Goal: Information Seeking & Learning: Check status

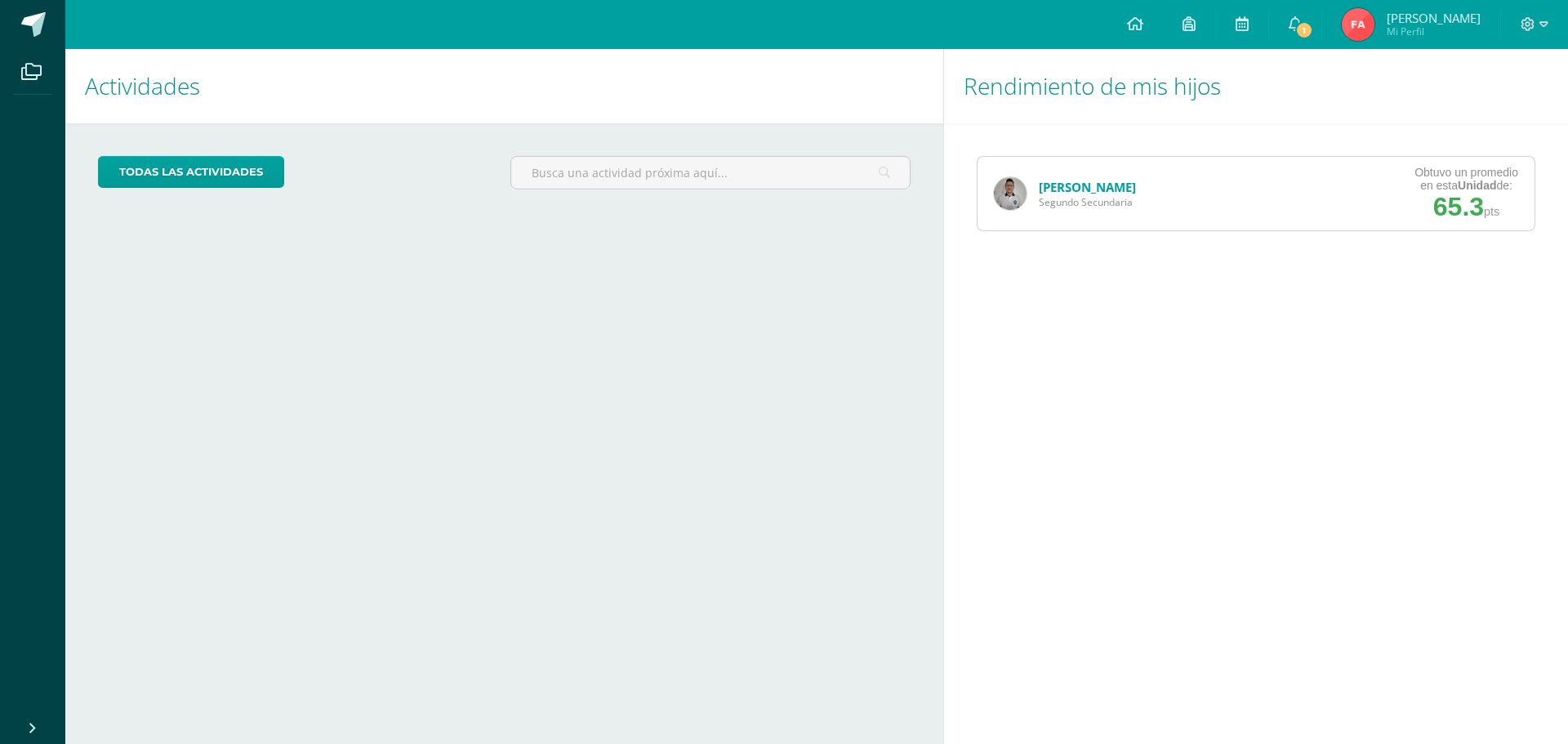
click at [1103, 185] on link "[PERSON_NAME]" at bounding box center [1087, 186] width 98 height 17
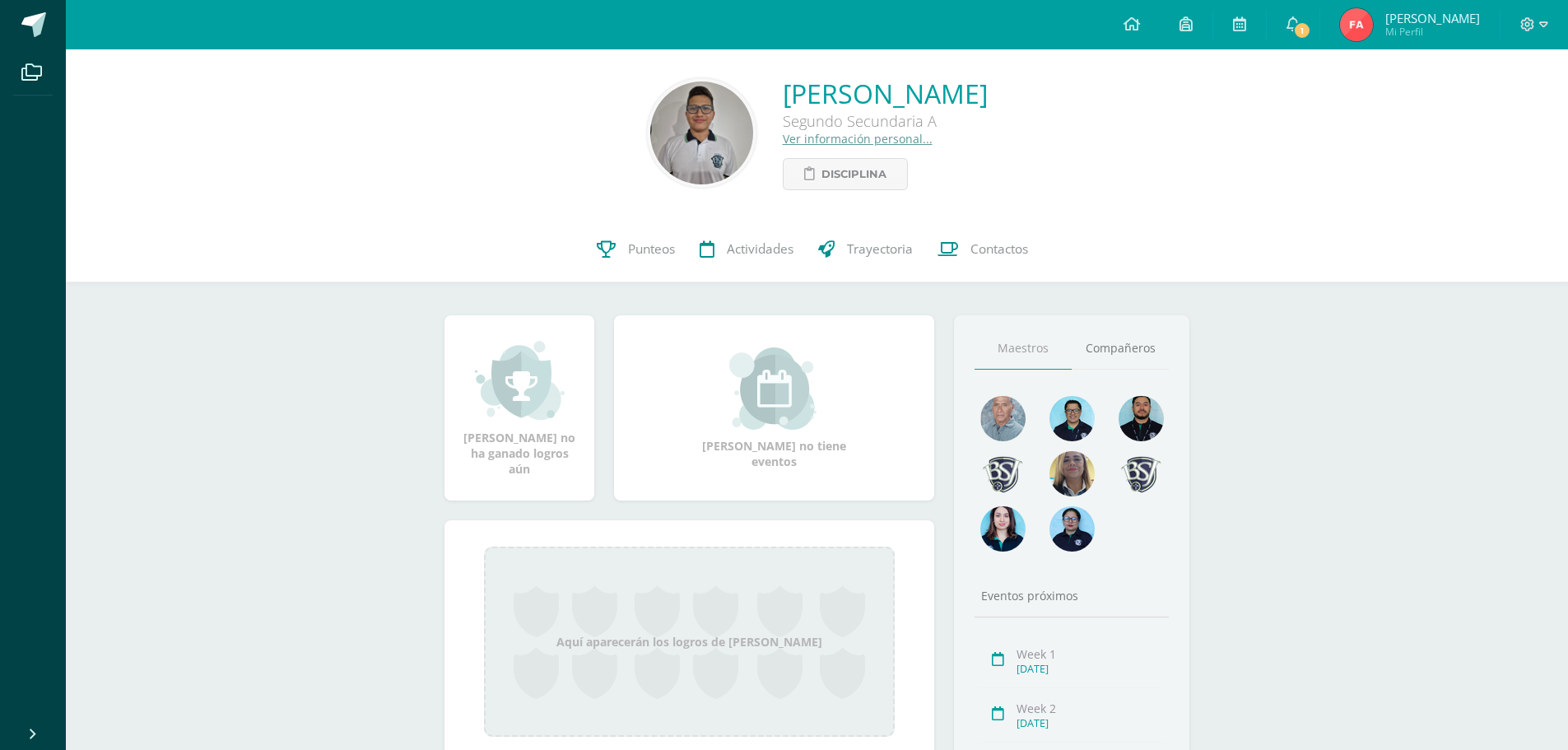
click at [630, 246] on span "Punteos" at bounding box center [652, 250] width 47 height 18
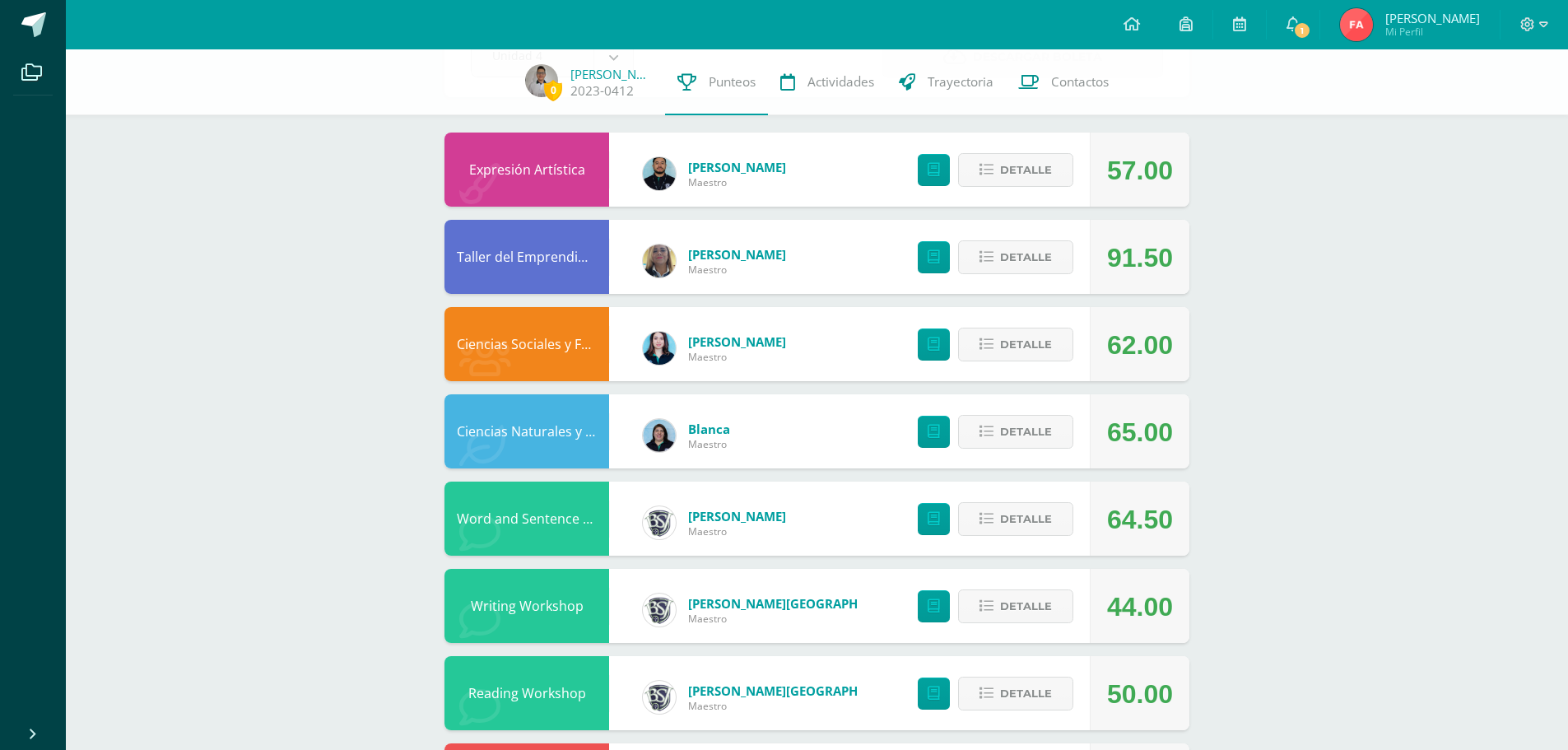
scroll to position [136, 0]
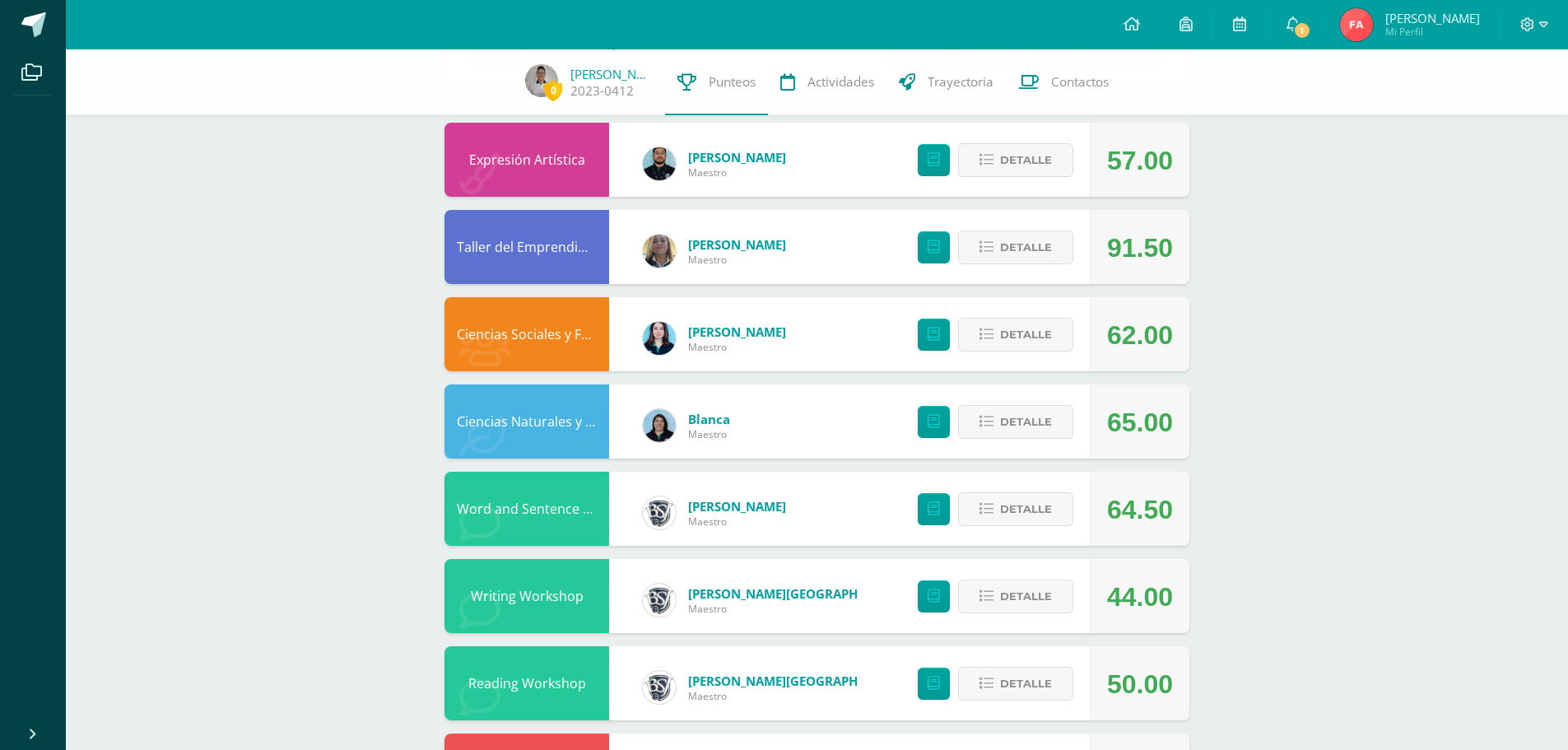
click at [1319, 13] on link "1" at bounding box center [1294, 25] width 53 height 49
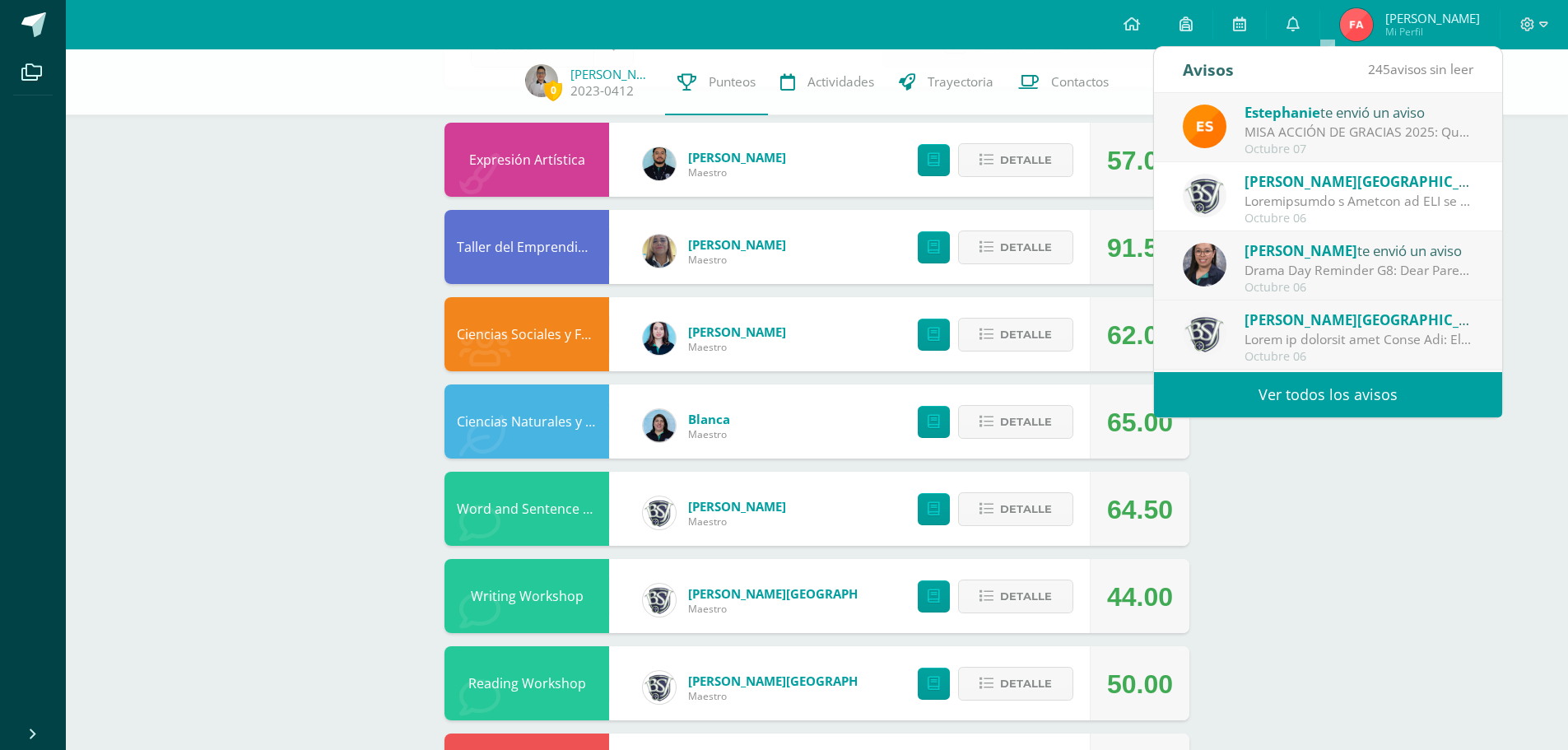
click at [1300, 17] on icon at bounding box center [1293, 24] width 13 height 15
click at [164, 296] on div "0 [PERSON_NAME] 2023-0412 Punteos Actividades Trayectoria Contactos Pendiente U…" at bounding box center [817, 638] width 1502 height 1450
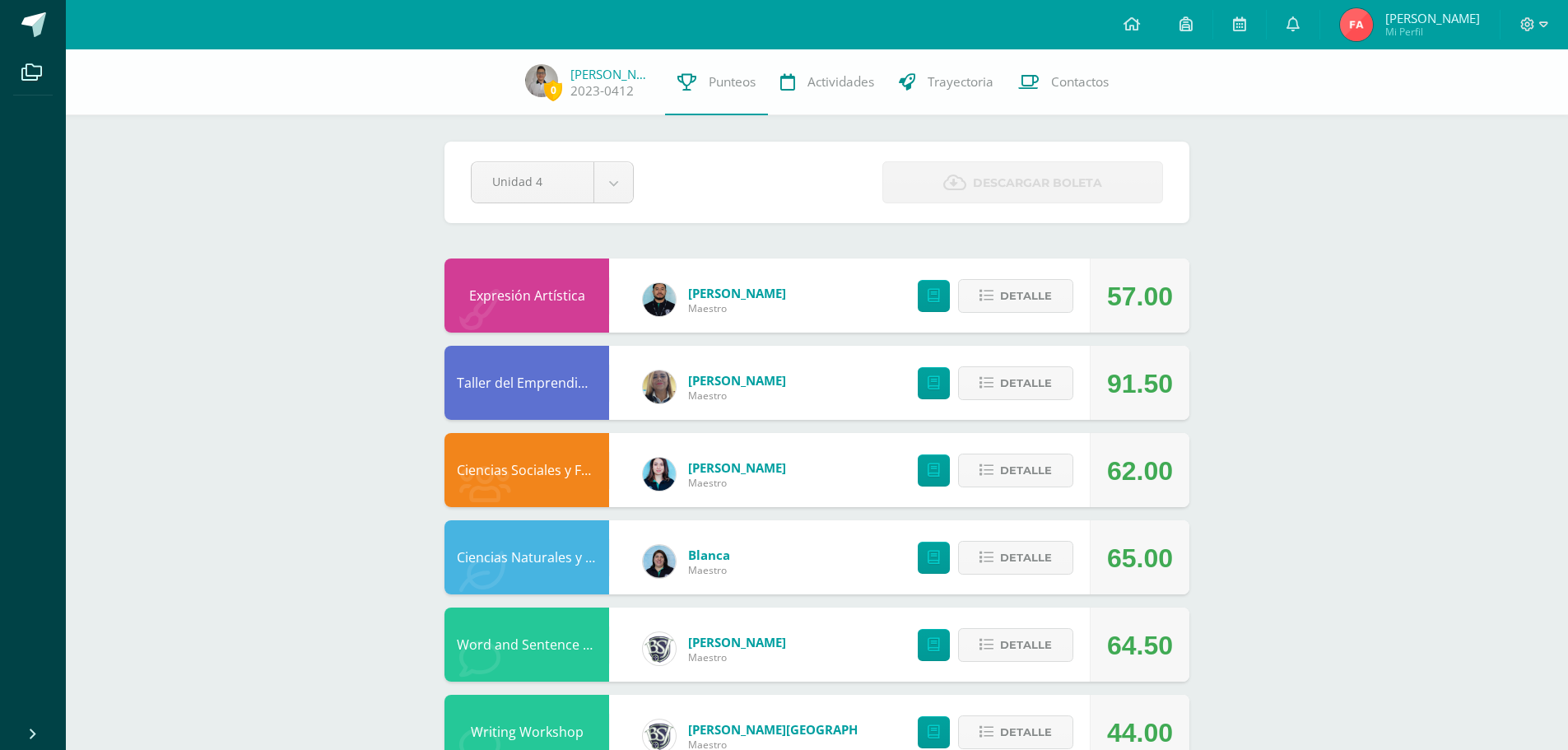
scroll to position [136, 0]
